Goal: Obtain resource: Obtain resource

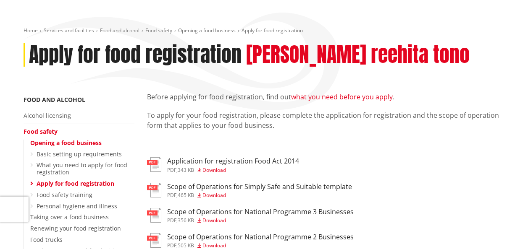
scroll to position [168, 0]
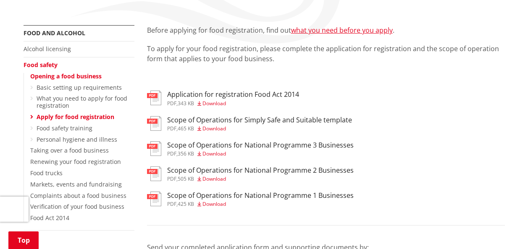
click at [220, 100] on span "Download" at bounding box center [214, 103] width 24 height 7
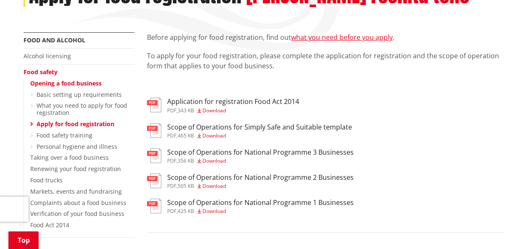
scroll to position [168, 0]
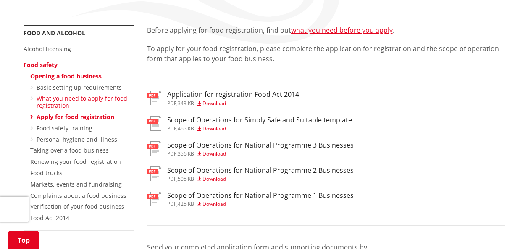
click at [83, 96] on link "What you need to apply for food registration" at bounding box center [82, 101] width 91 height 15
